Goal: Task Accomplishment & Management: Complete application form

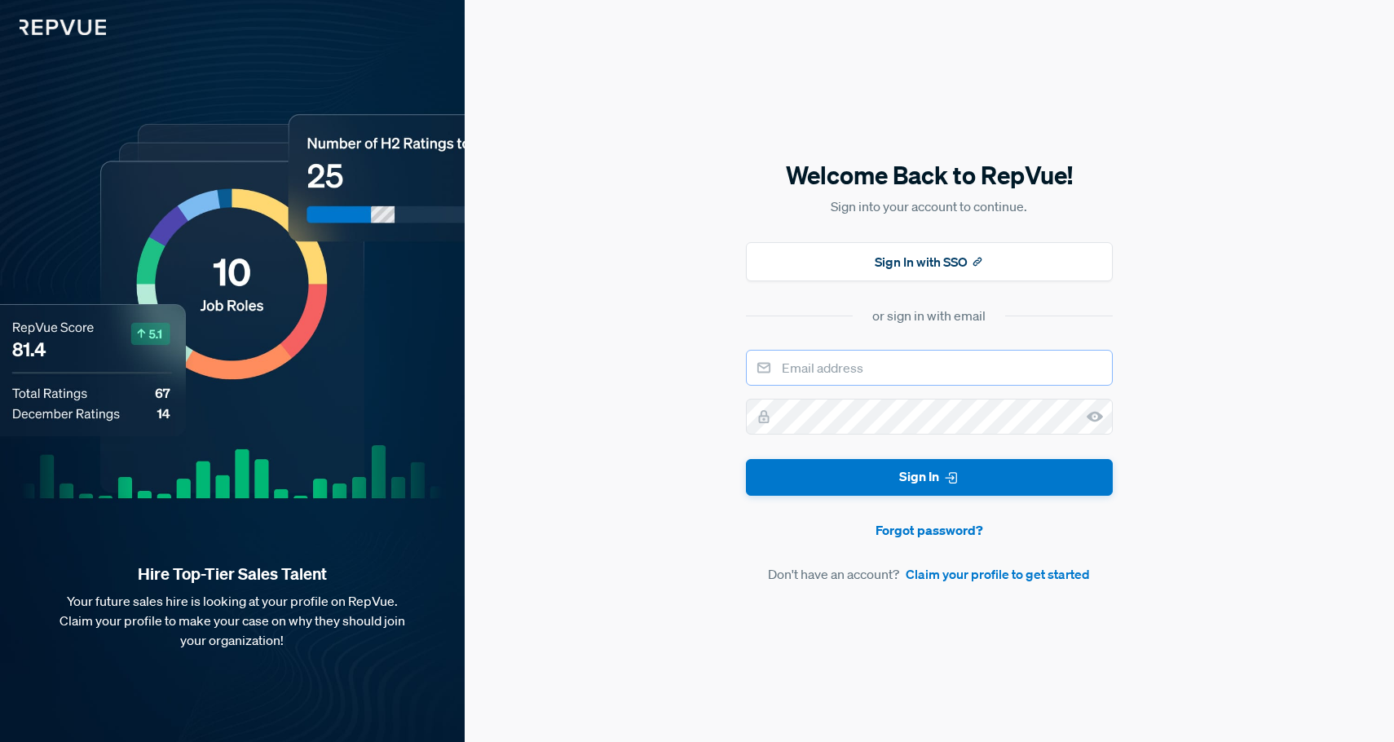
click at [923, 367] on input "email" at bounding box center [929, 368] width 367 height 36
click at [1220, 289] on div "Welcome Back to RepVue! Sign into your account to continue. Sign In with SSO or…" at bounding box center [929, 371] width 929 height 742
click at [994, 580] on link "Claim your profile to get started" at bounding box center [998, 574] width 184 height 20
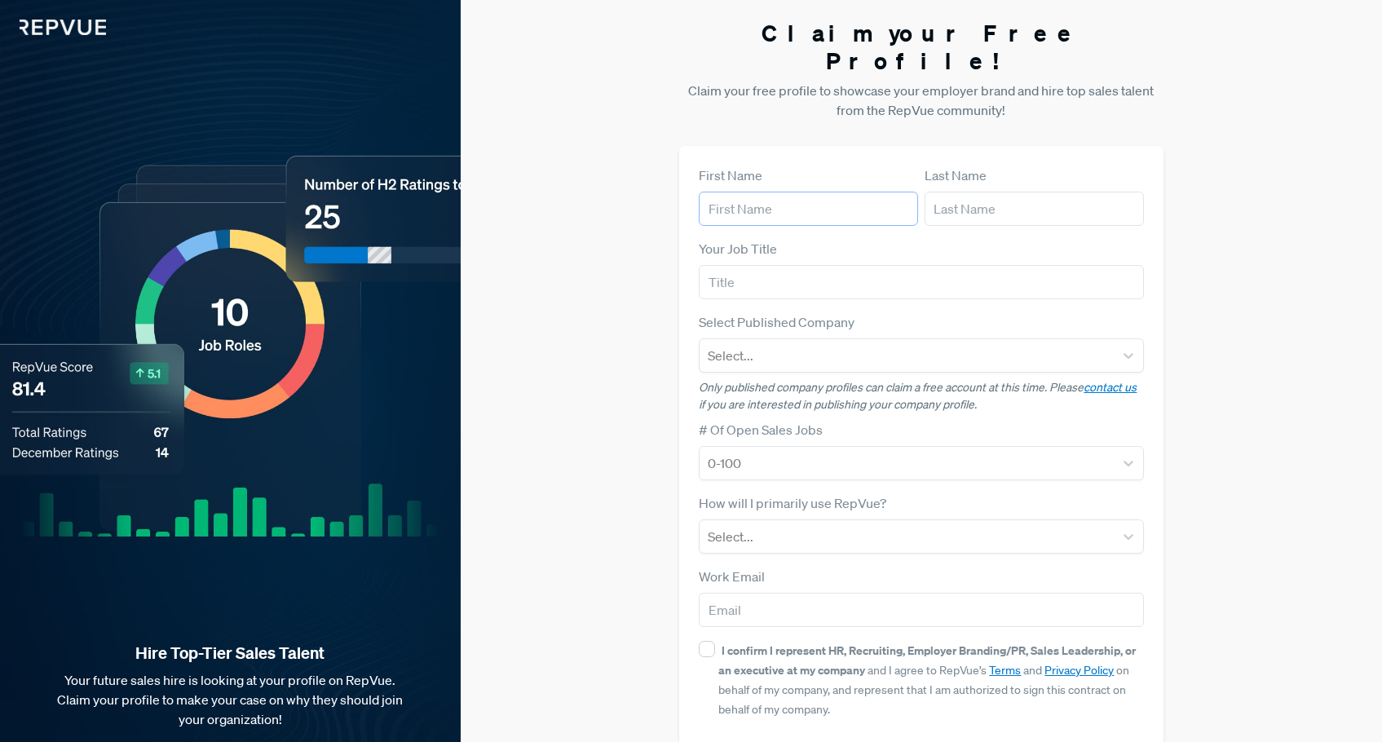
click at [810, 192] on input "text" at bounding box center [808, 209] width 219 height 34
type input "[PERSON_NAME]"
type input "Bostock"
click at [793, 265] on input "text" at bounding box center [921, 282] width 444 height 34
type input "Unemployed"
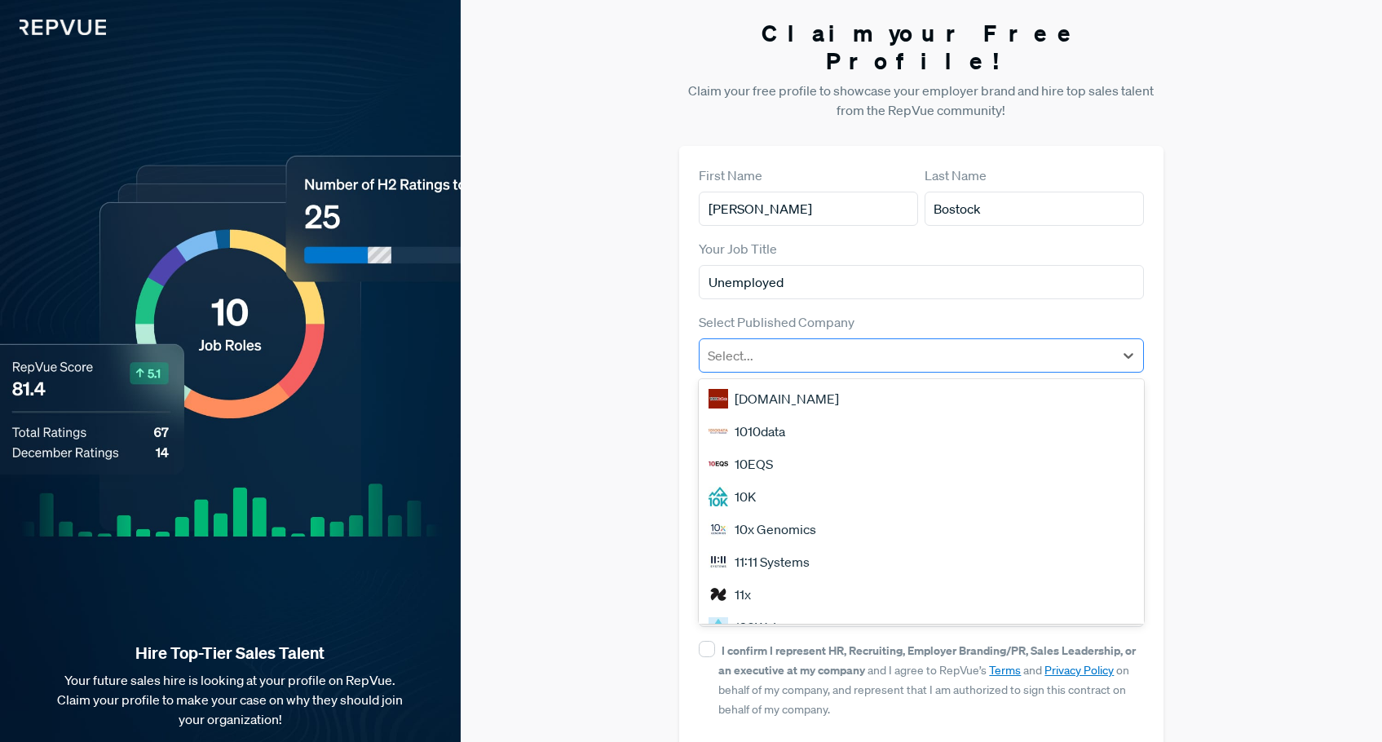
click at [792, 338] on div "Select..." at bounding box center [921, 355] width 444 height 34
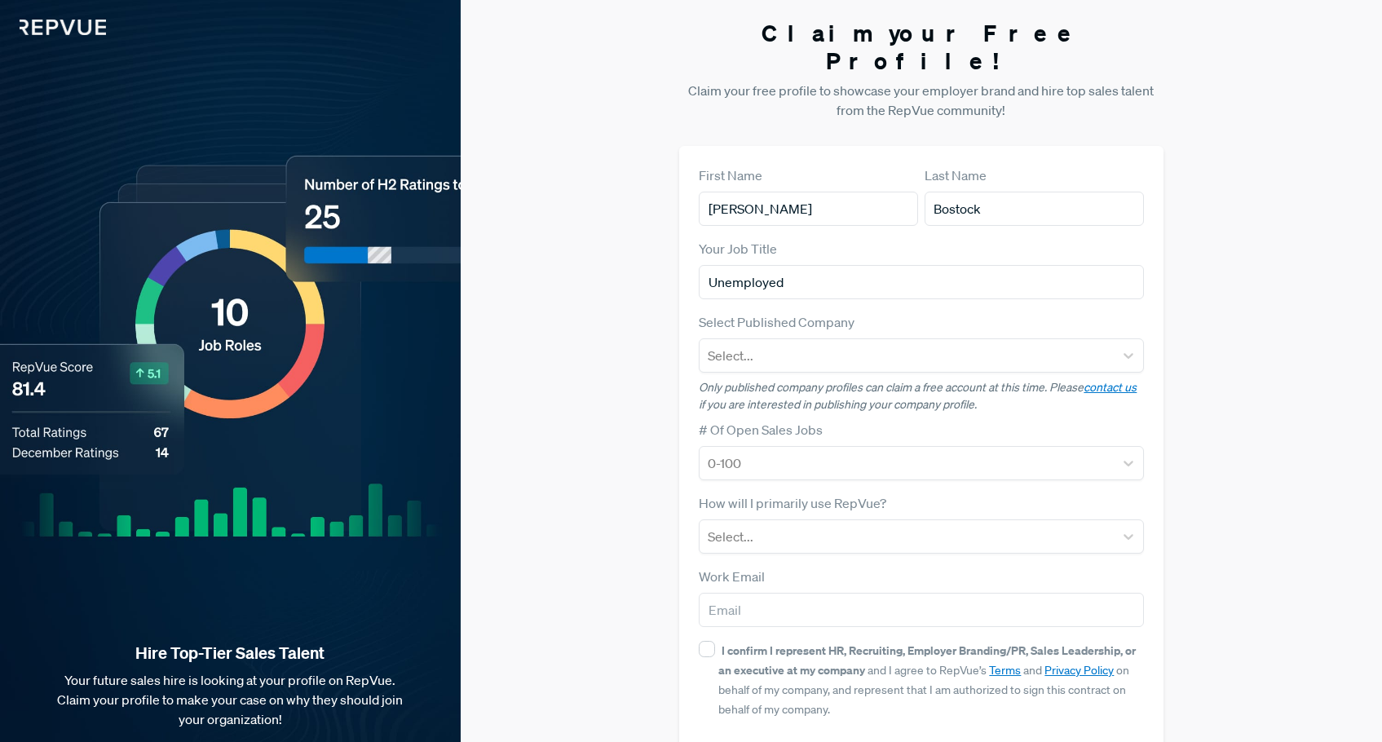
click at [898, 283] on form "First Name [PERSON_NAME] Last Name [PERSON_NAME] Your Job Title [DEMOGRAPHIC_DA…" at bounding box center [921, 474] width 444 height 616
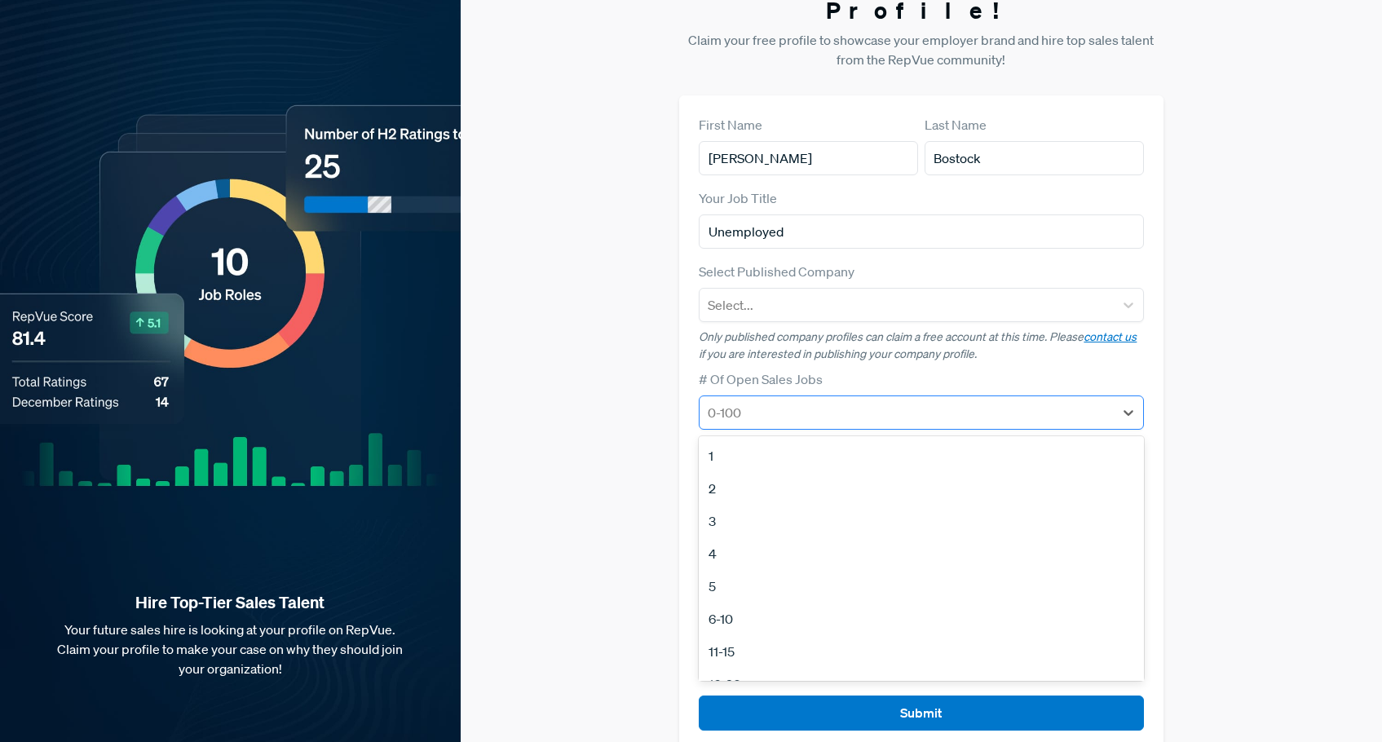
click at [825, 401] on div at bounding box center [906, 412] width 397 height 23
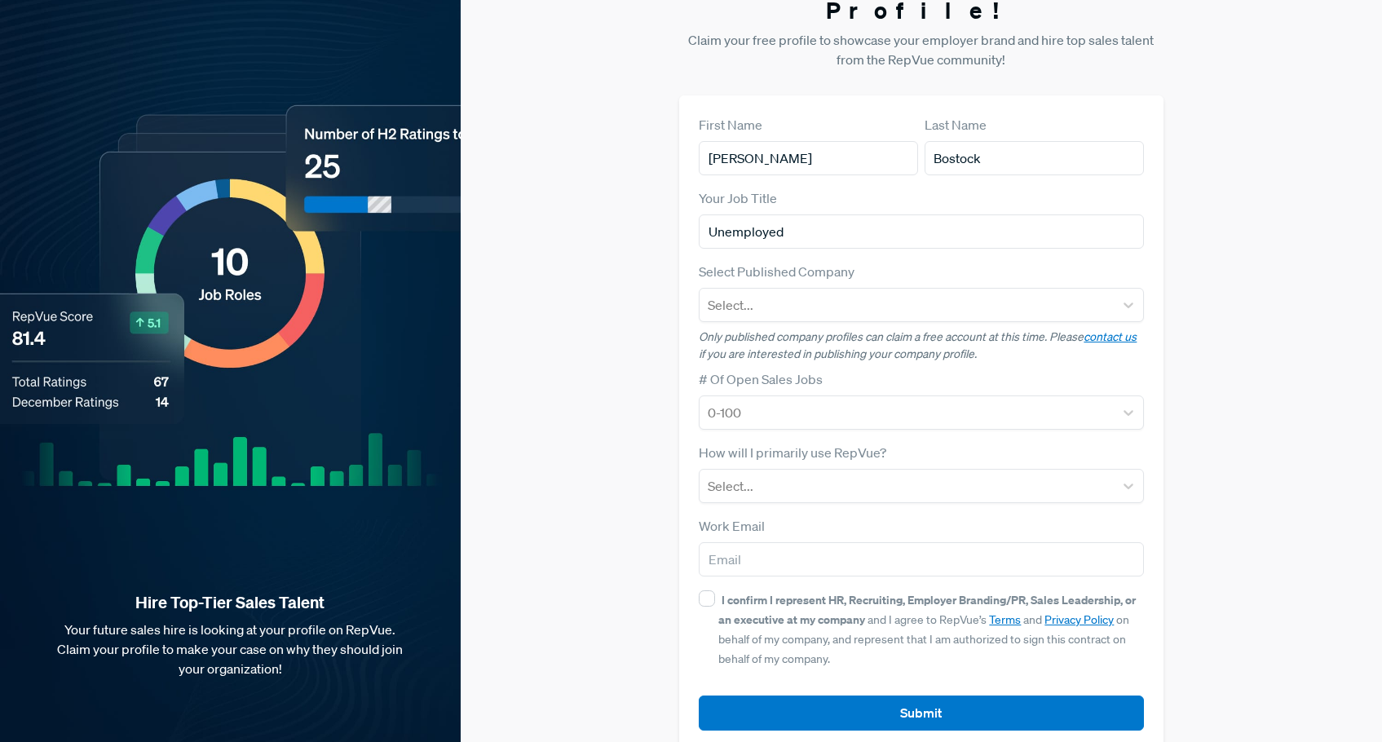
click at [880, 339] on form "First Name [PERSON_NAME] Last Name [PERSON_NAME] Your Job Title [DEMOGRAPHIC_DA…" at bounding box center [921, 423] width 444 height 616
